Goal: Task Accomplishment & Management: Complete application form

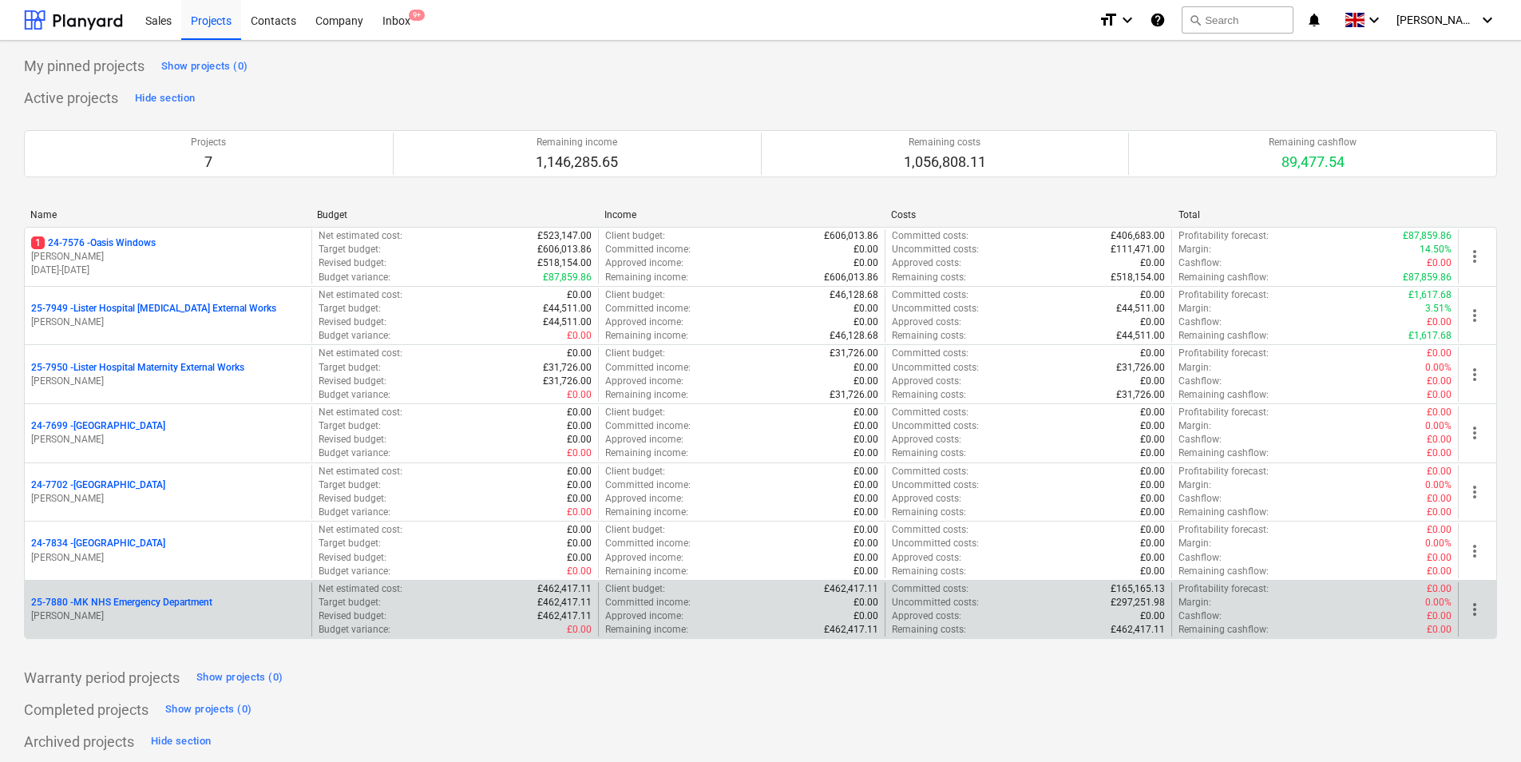
click at [161, 613] on p "[PERSON_NAME]" at bounding box center [168, 616] width 274 height 14
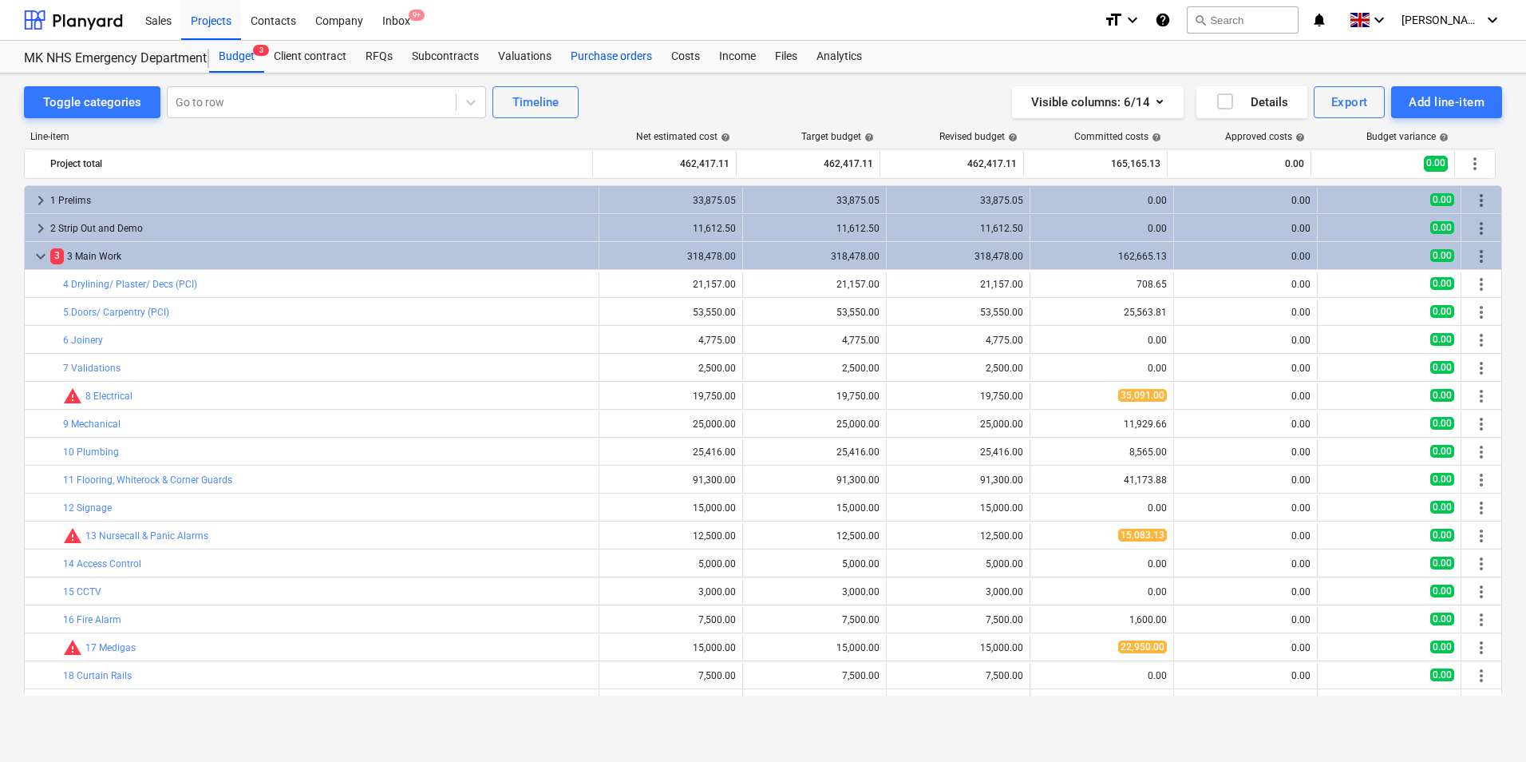
click at [572, 60] on div "Purchase orders" at bounding box center [611, 57] width 101 height 32
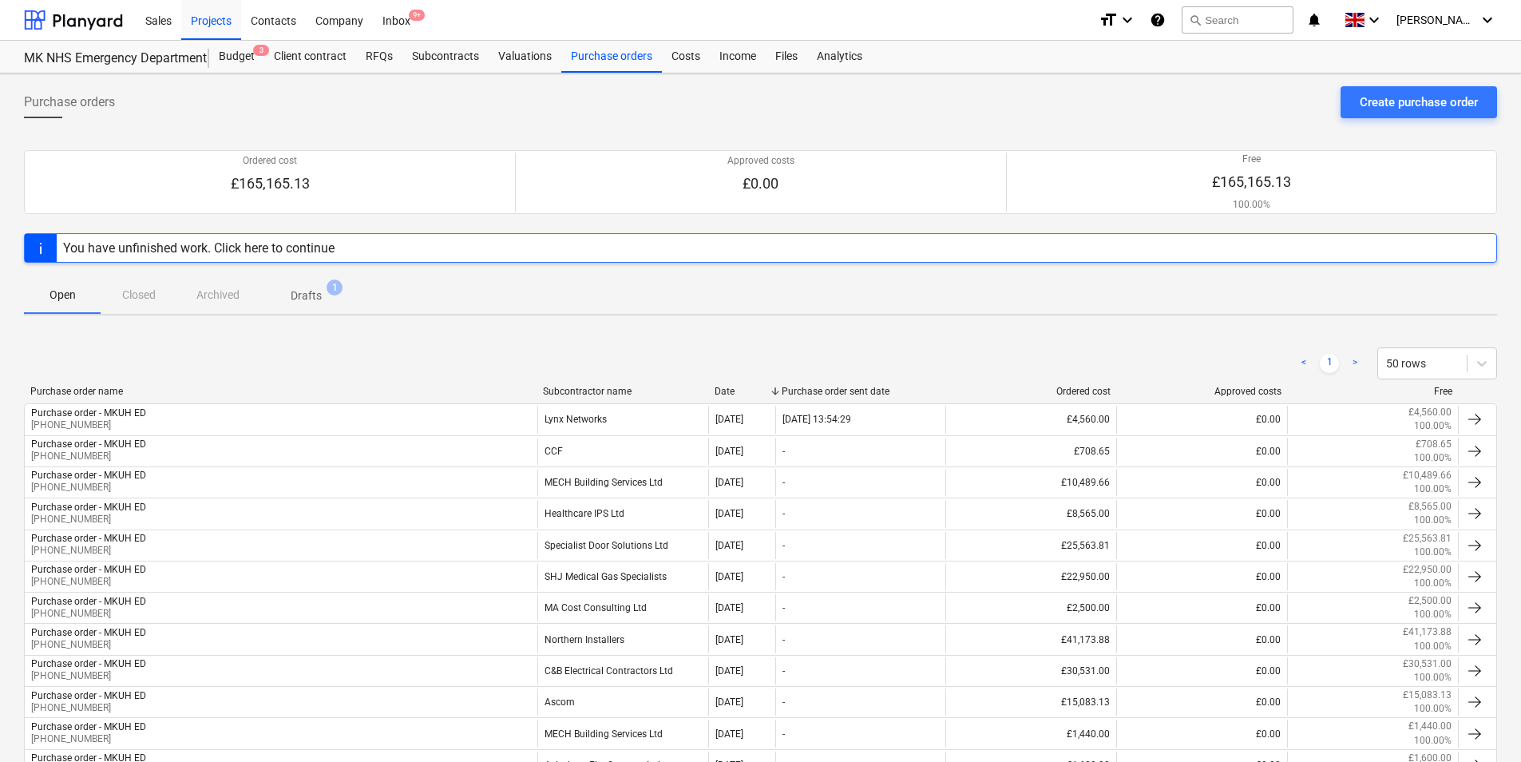
click at [311, 285] on span "Drafts 1" at bounding box center [306, 294] width 95 height 29
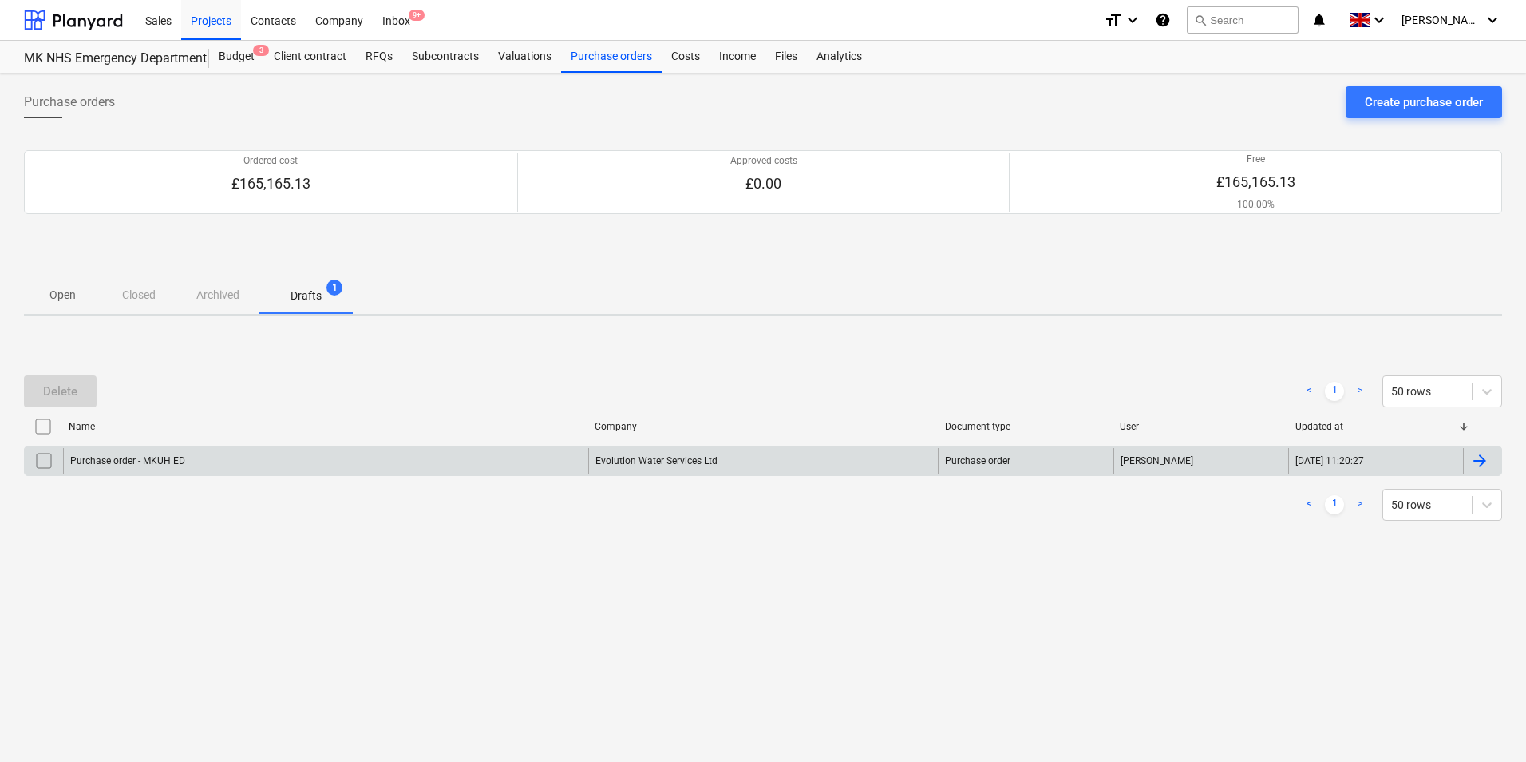
click at [251, 453] on div "Purchase order - MKUH ED" at bounding box center [325, 461] width 525 height 26
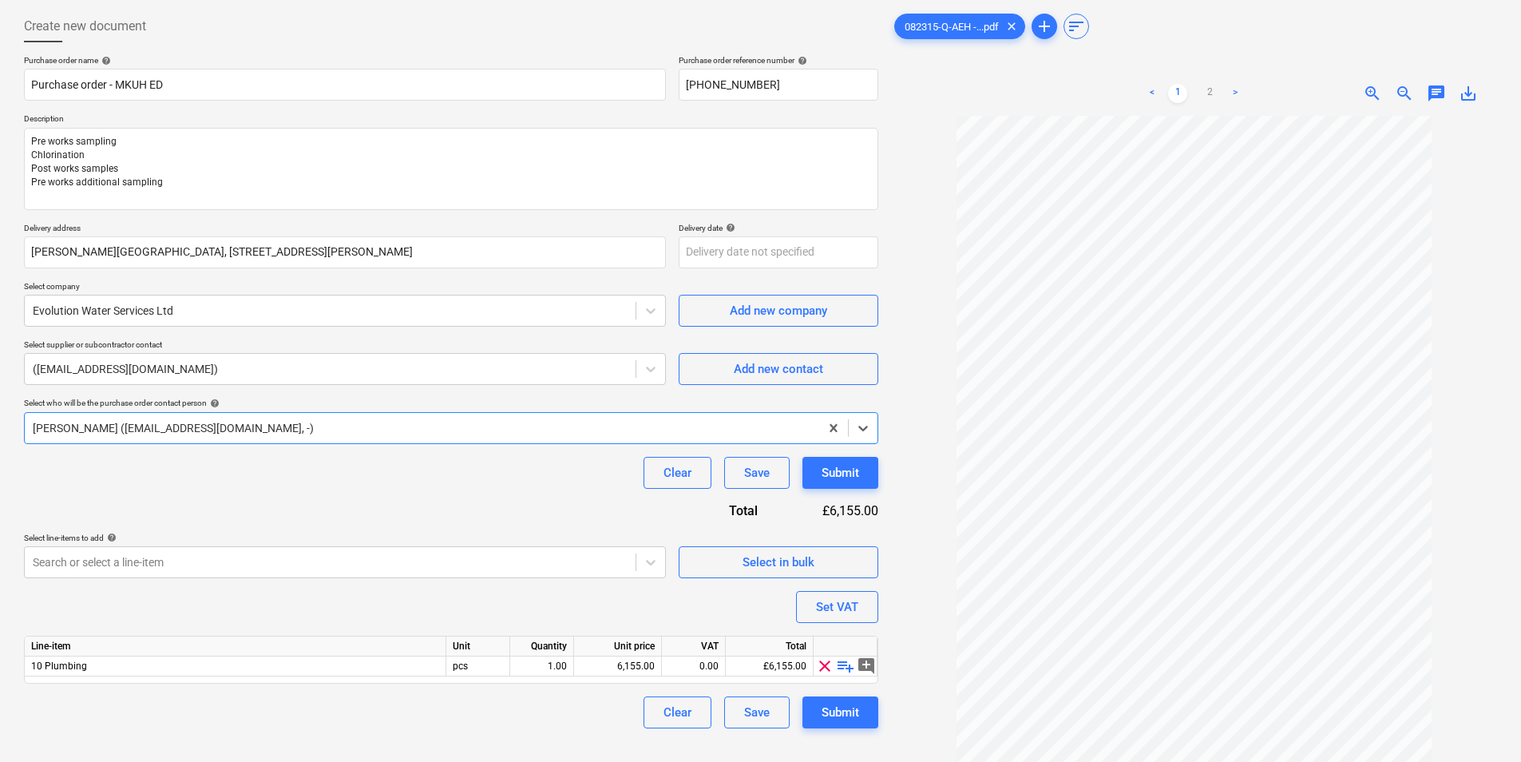
scroll to position [55, 0]
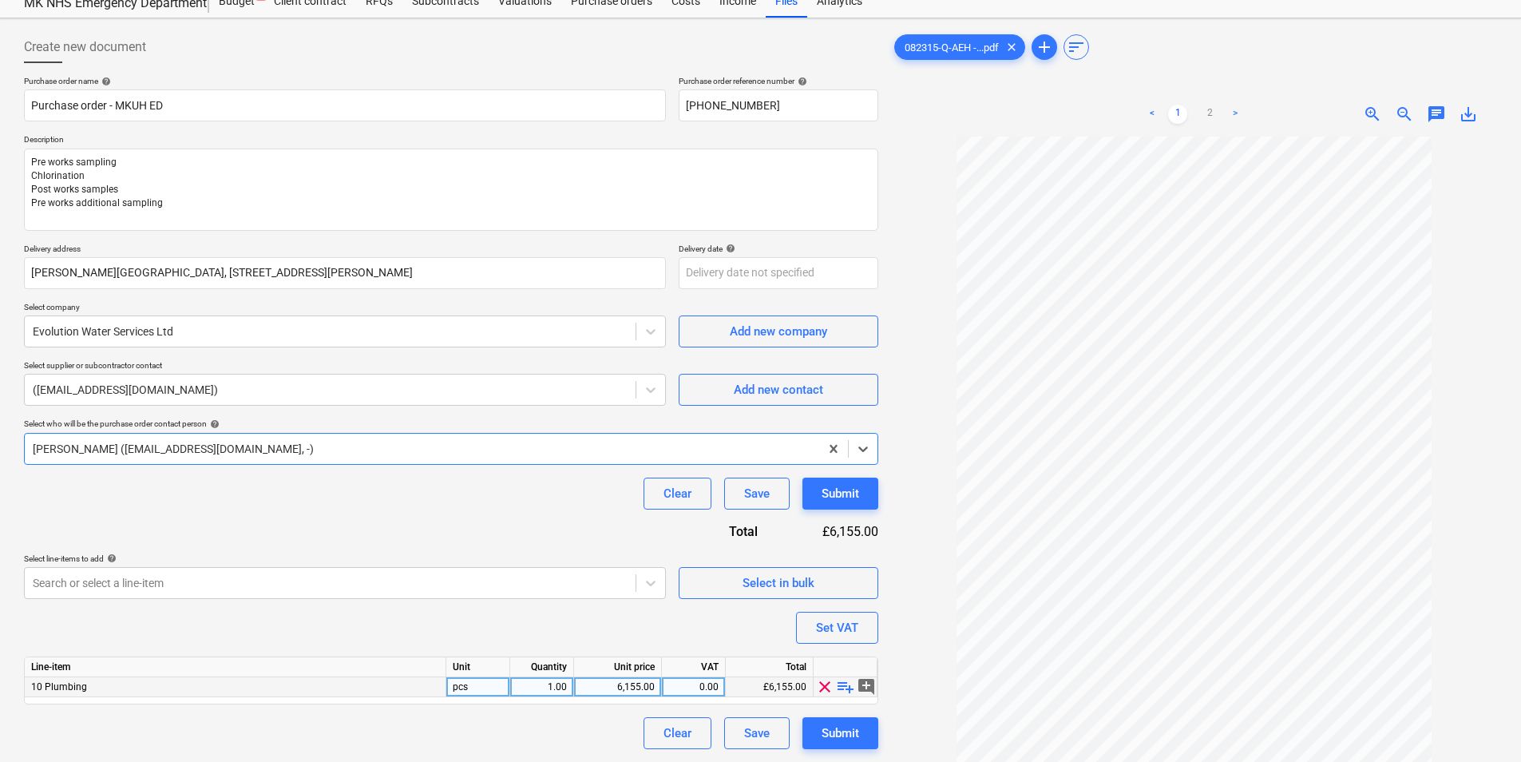
click at [826, 688] on span "clear" at bounding box center [824, 686] width 19 height 19
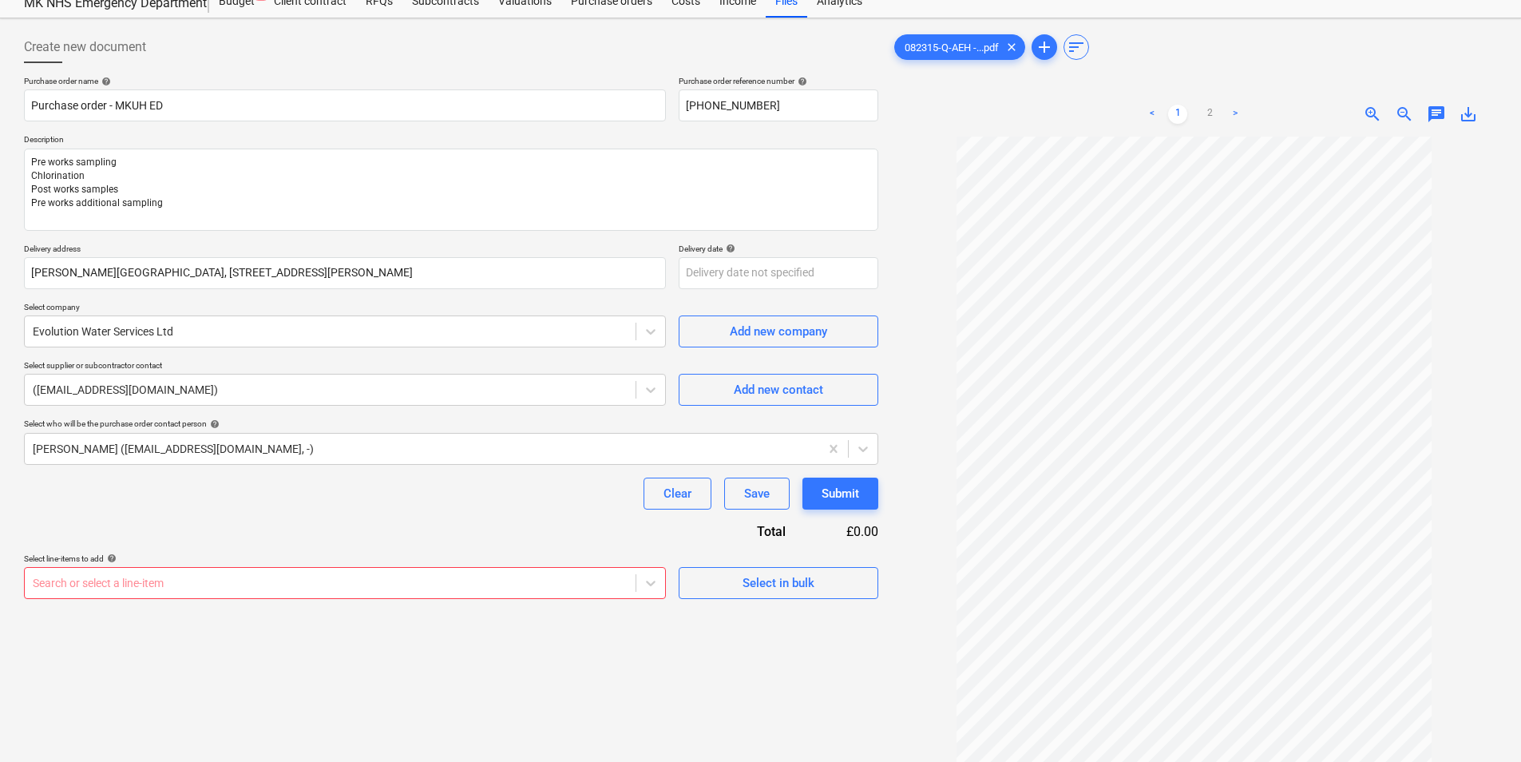
click at [410, 581] on body "Sales Projects Contacts Company Inbox 9+ format_size keyboard_arrow_down help s…" at bounding box center [760, 326] width 1521 height 762
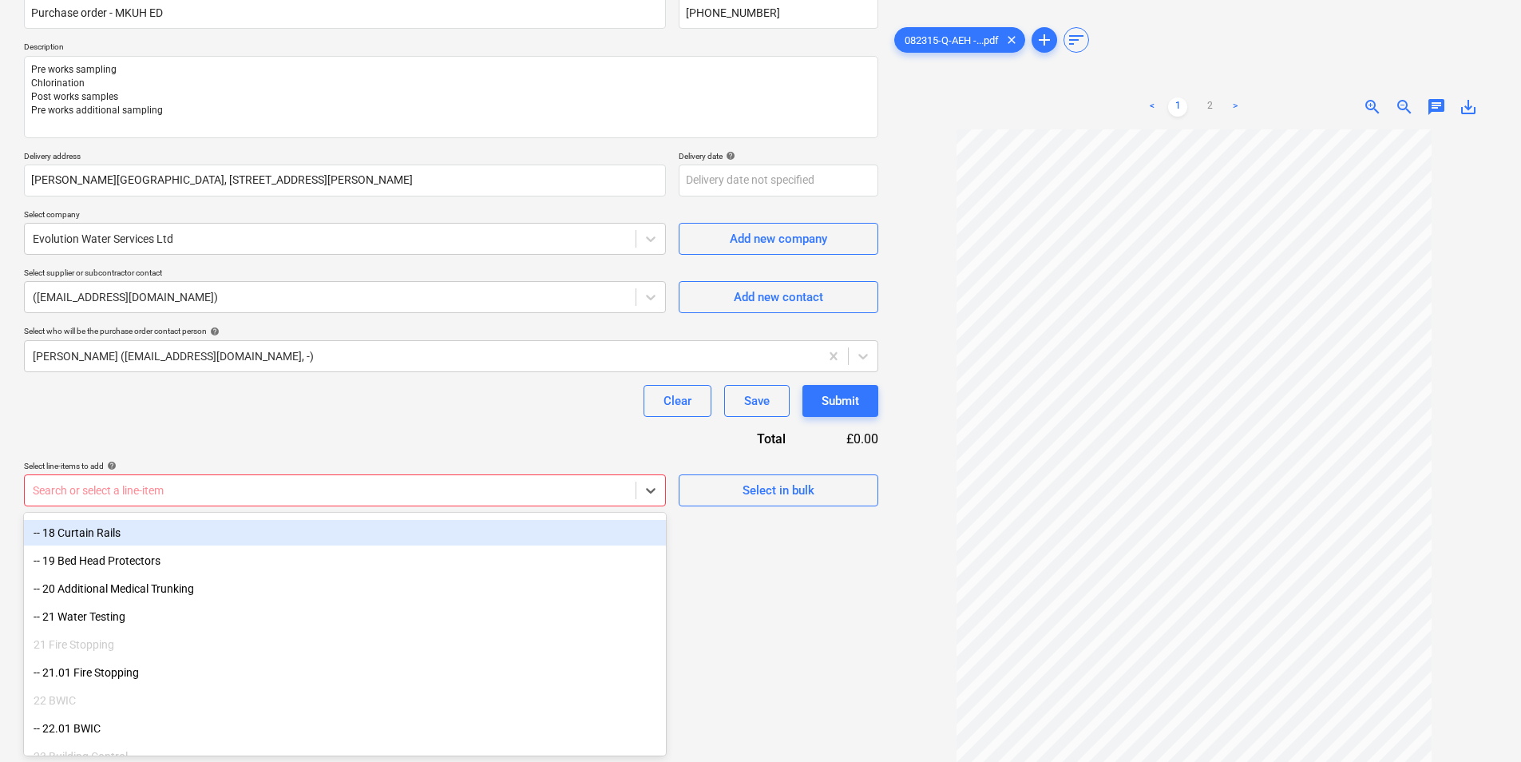
scroll to position [639, 0]
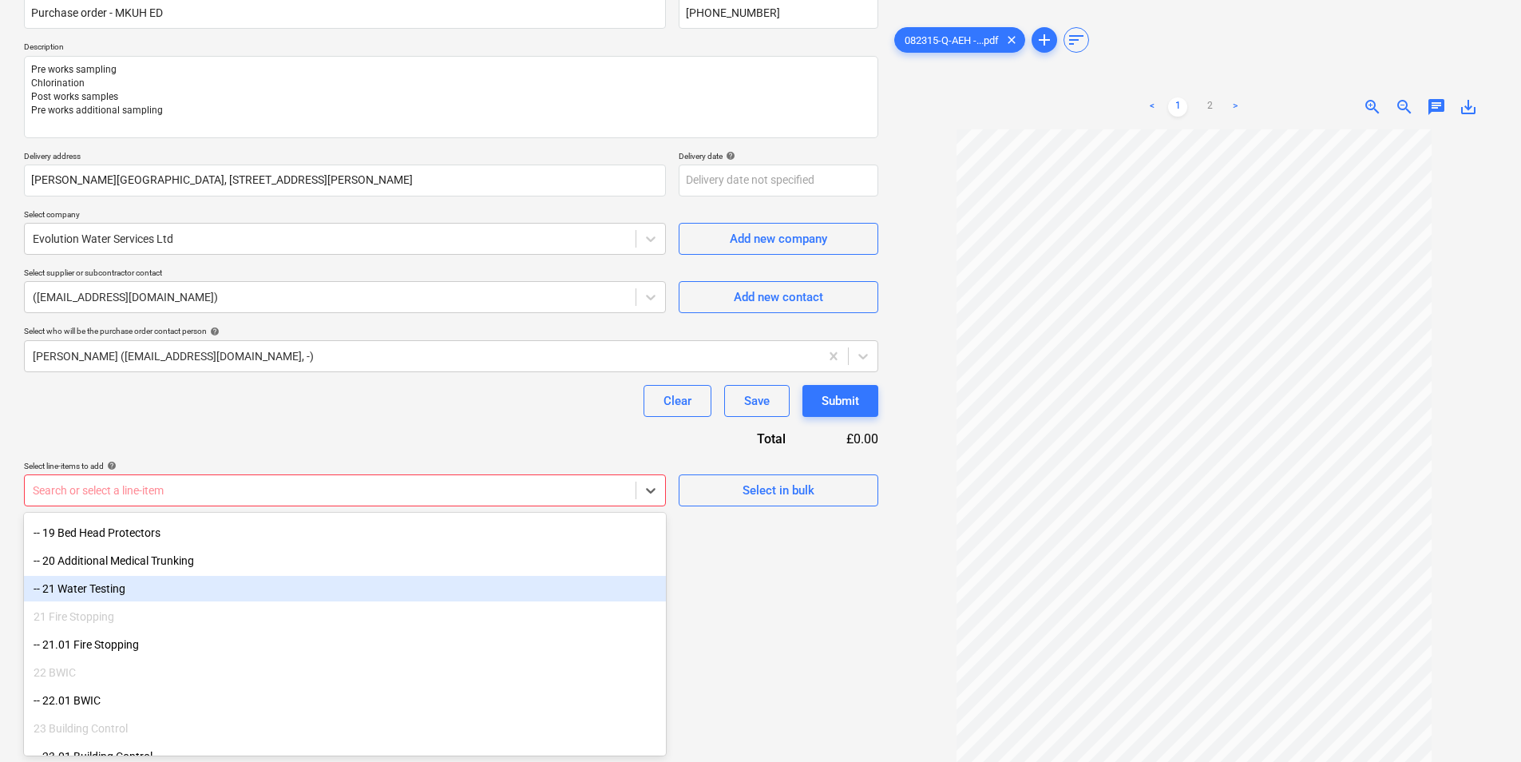
click at [336, 592] on div "-- 21 Water Testing" at bounding box center [345, 589] width 642 height 26
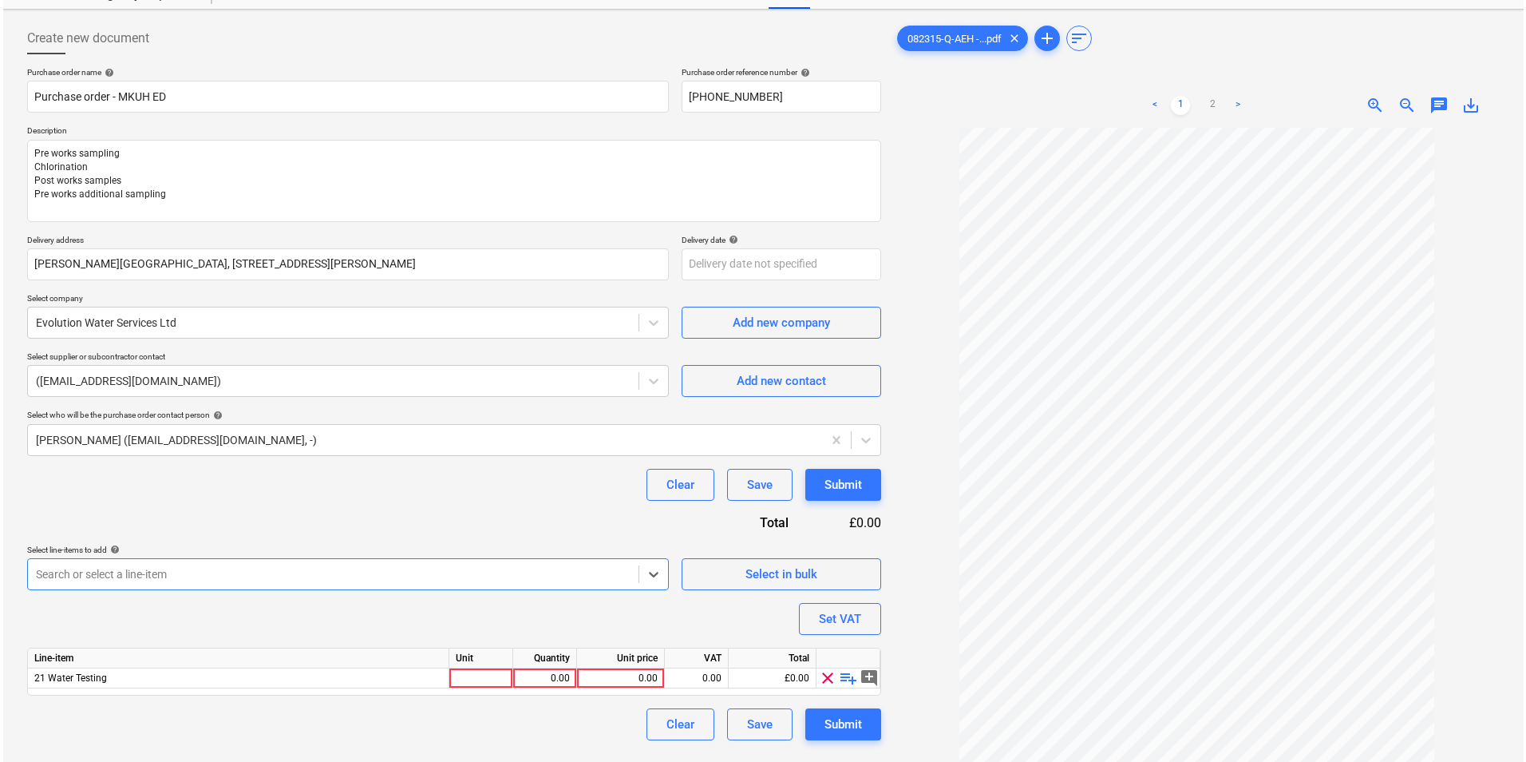
scroll to position [160, 0]
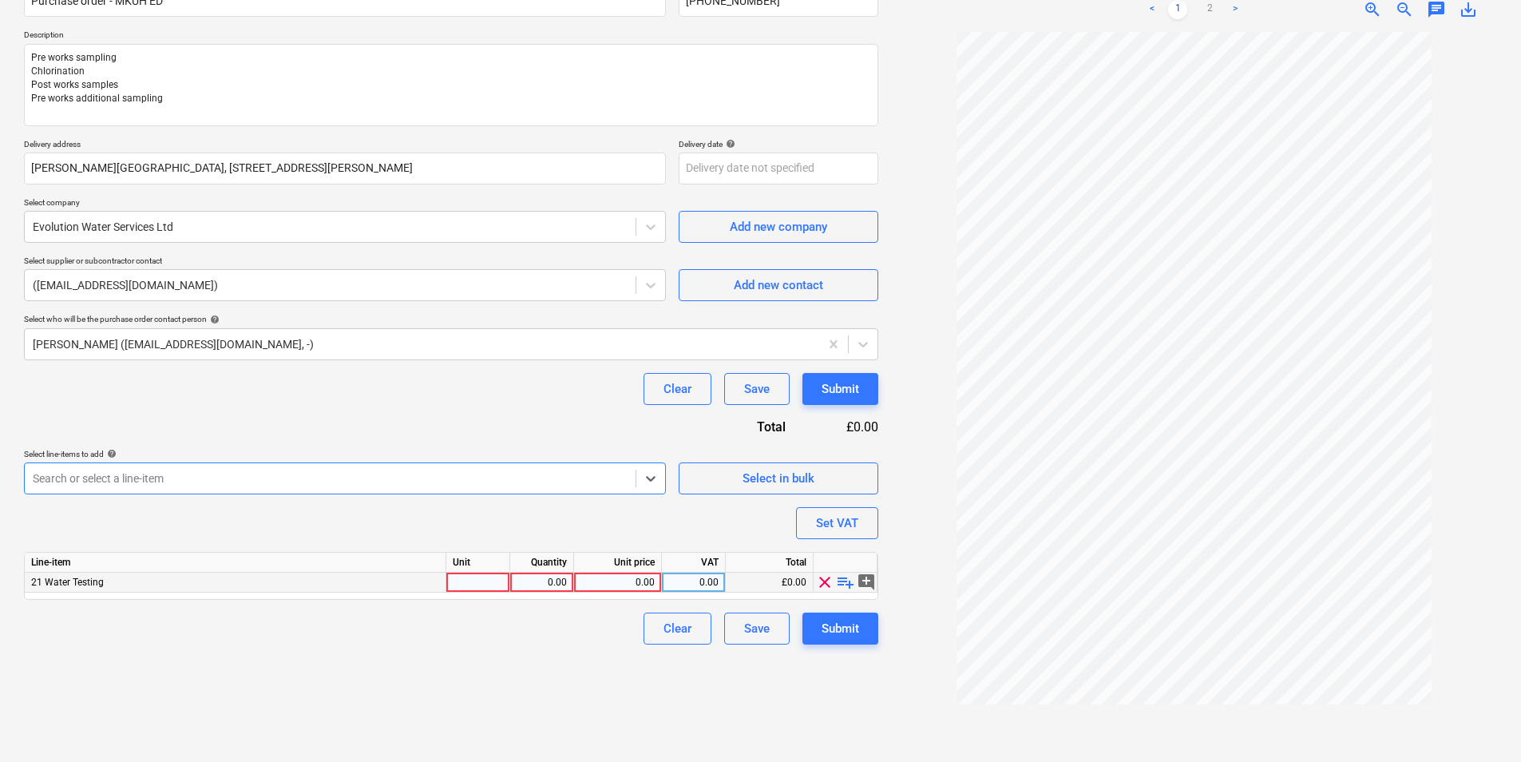
type textarea "x"
click at [625, 581] on div "0.00" at bounding box center [617, 582] width 74 height 20
click at [624, 581] on input at bounding box center [617, 581] width 87 height 19
type input "6155"
click at [635, 506] on div "Purchase order name help Purchase order - MKUH ED Purchase order reference numb…" at bounding box center [451, 307] width 854 height 673
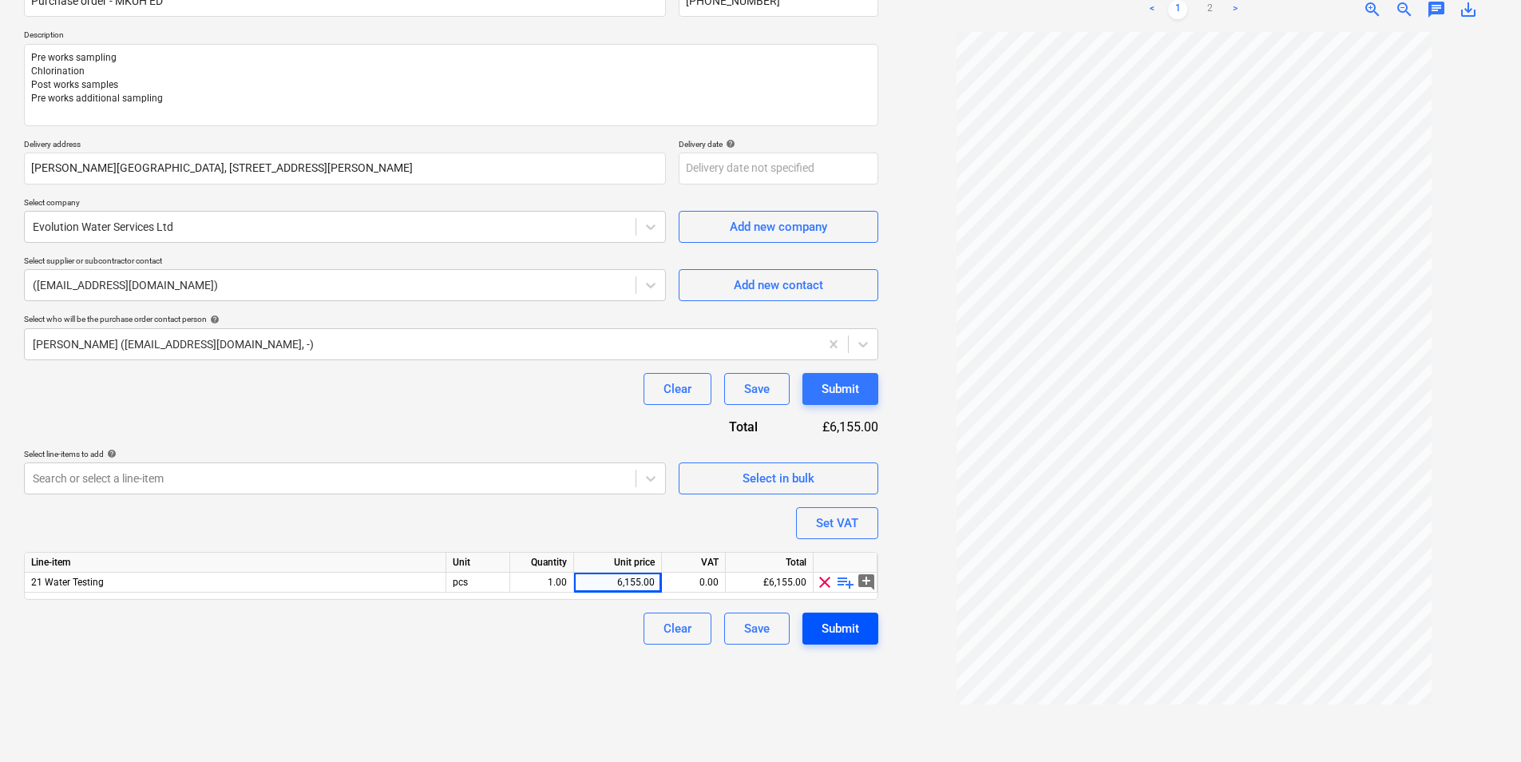
click at [813, 630] on button "Submit" at bounding box center [840, 628] width 76 height 32
type textarea "x"
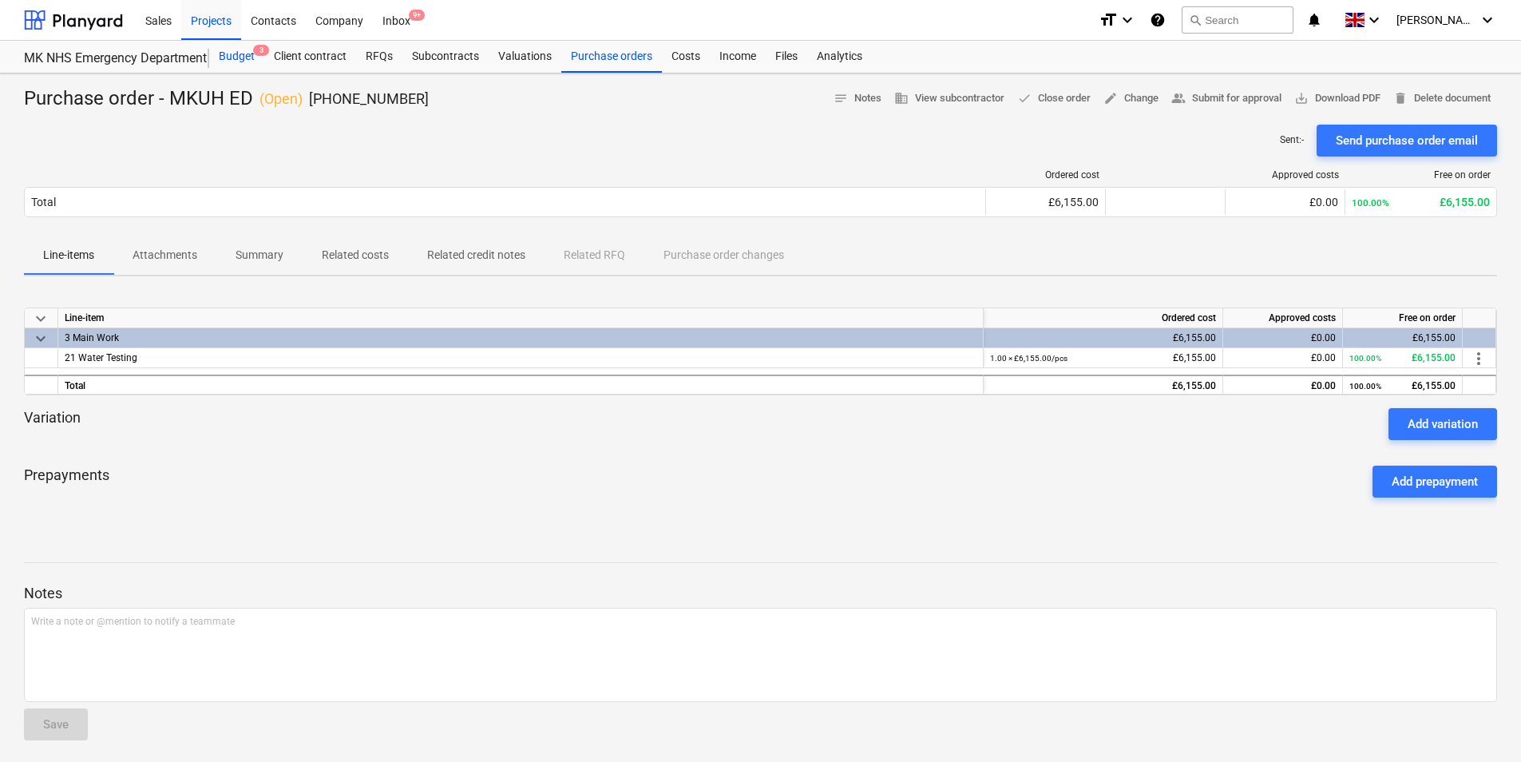
click at [211, 47] on div "Budget 3" at bounding box center [236, 57] width 55 height 32
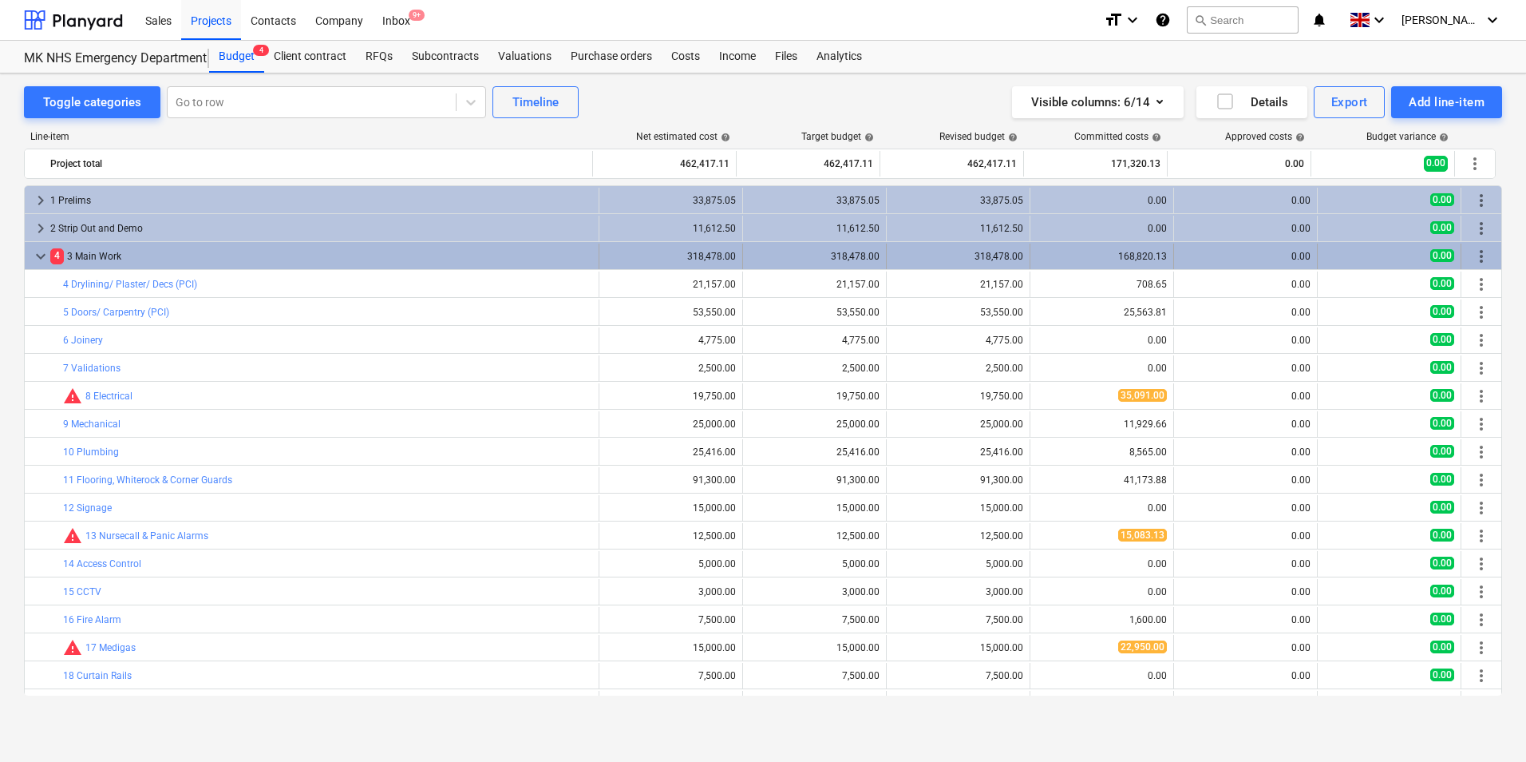
click at [190, 251] on div "4 3 Main Work" at bounding box center [321, 256] width 542 height 26
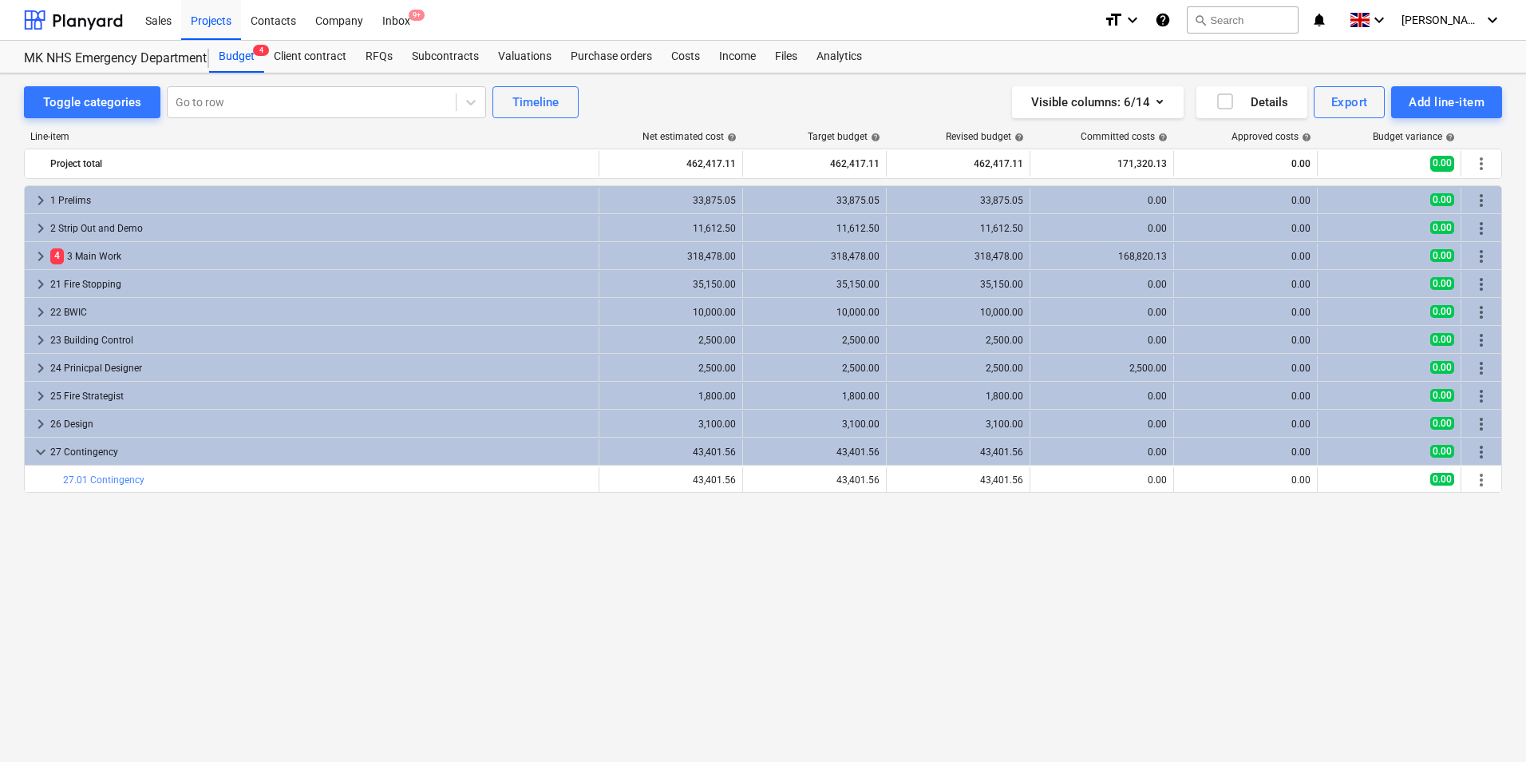
click at [190, 251] on div "4 3 Main Work" at bounding box center [321, 256] width 542 height 26
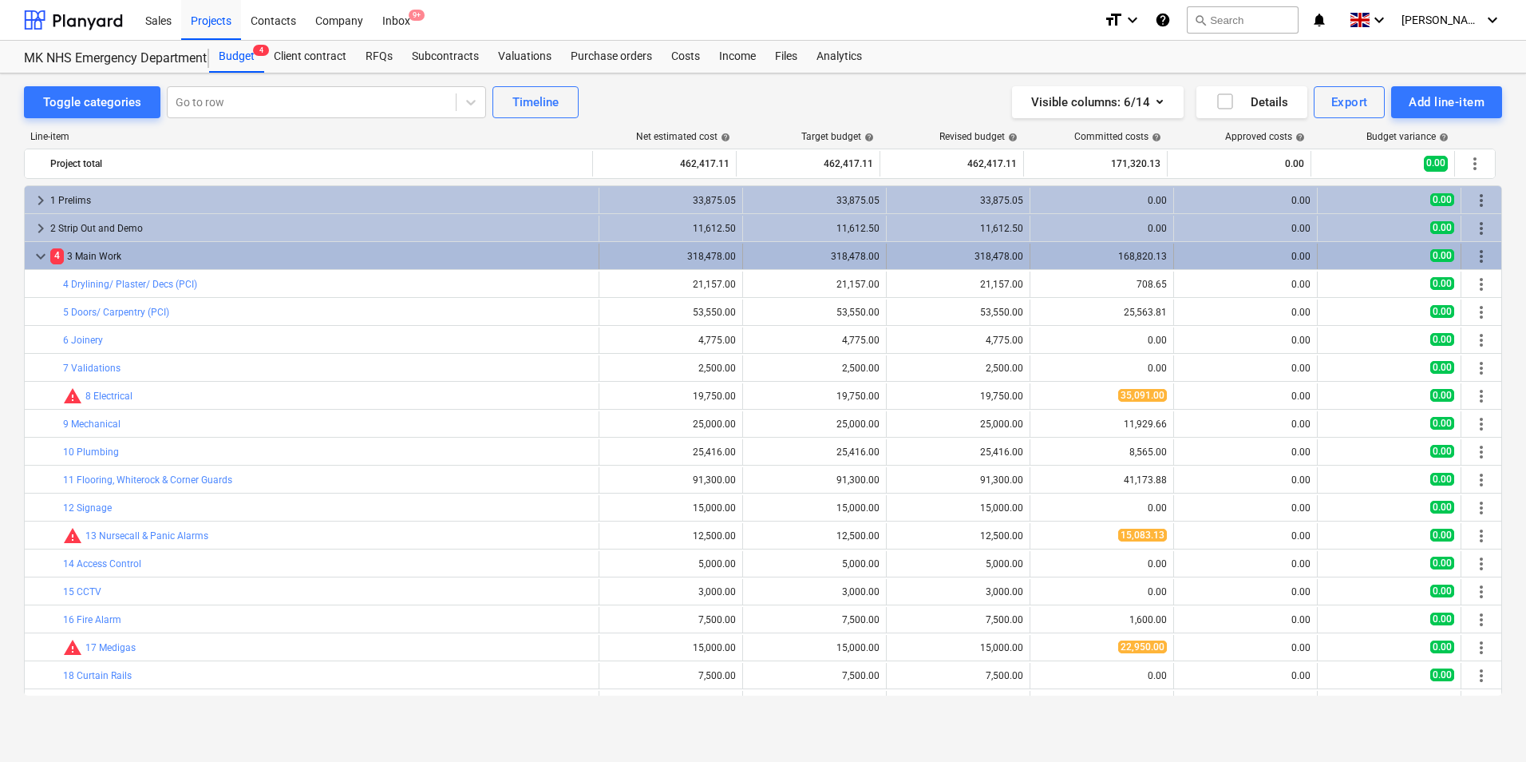
click at [319, 246] on div "4 3 Main Work" at bounding box center [321, 256] width 542 height 26
